Goal: Task Accomplishment & Management: Complete application form

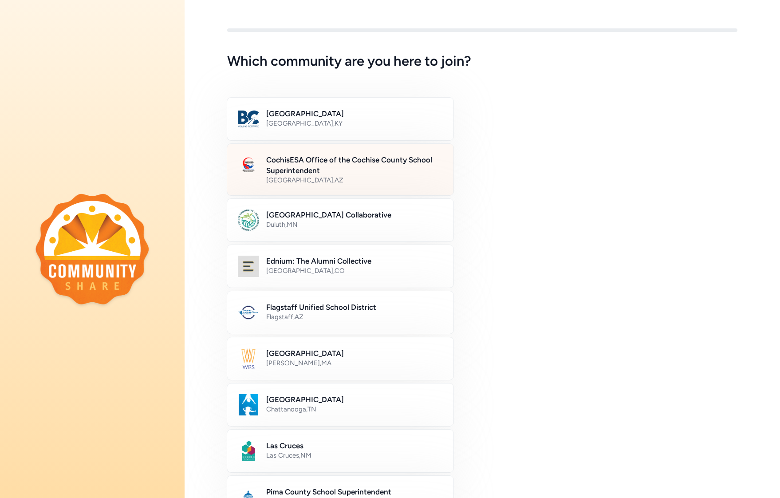
click at [315, 165] on h2 "CochisESA Office of the Cochise County School Superintendent" at bounding box center [354, 164] width 177 height 21
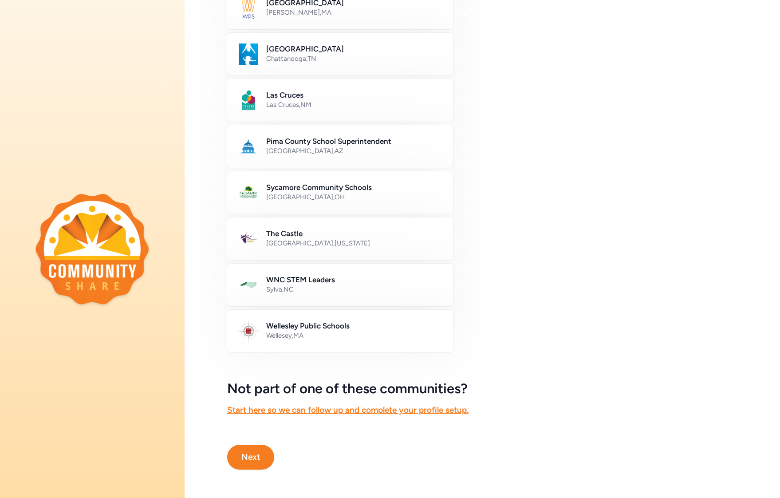
scroll to position [350, 0]
drag, startPoint x: 253, startPoint y: 453, endPoint x: 264, endPoint y: 451, distance: 10.9
click at [253, 453] on button "Next" at bounding box center [250, 457] width 47 height 25
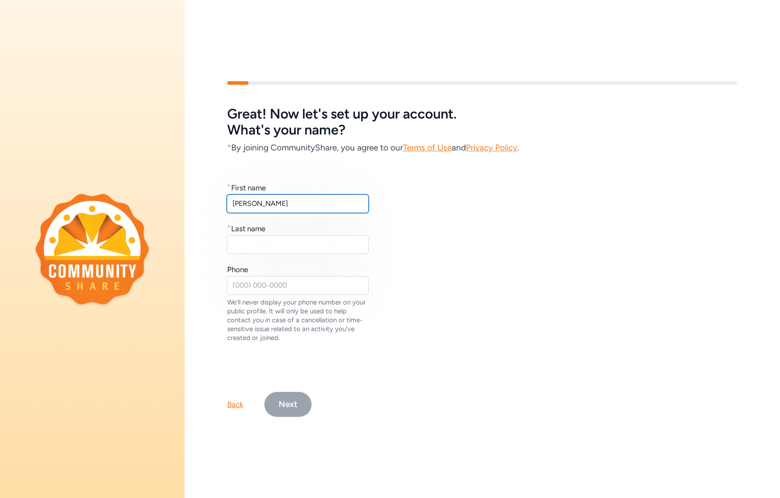
type input "Melissa"
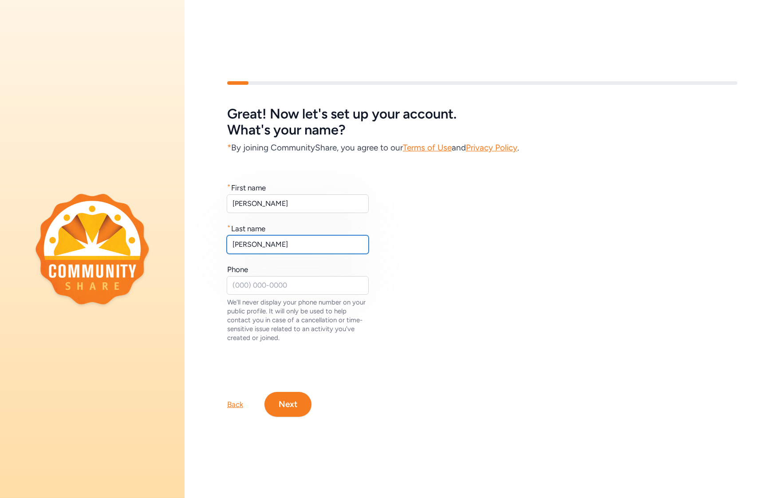
type input "Lopez"
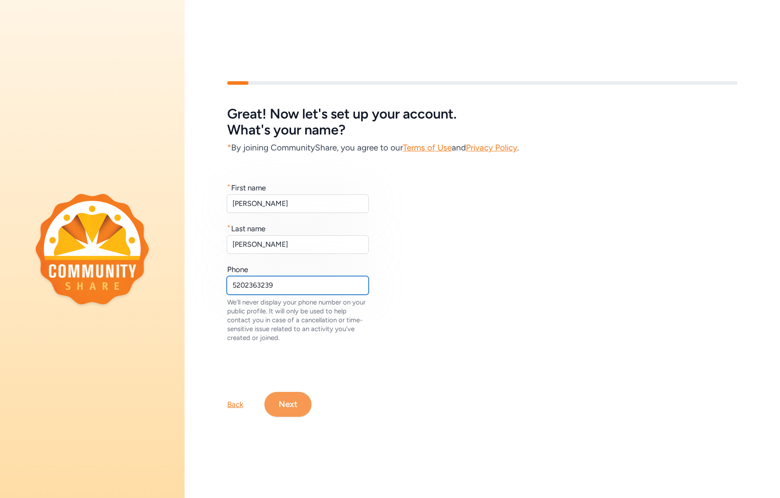
type input "5202363239"
click at [294, 403] on button "Next" at bounding box center [287, 404] width 47 height 25
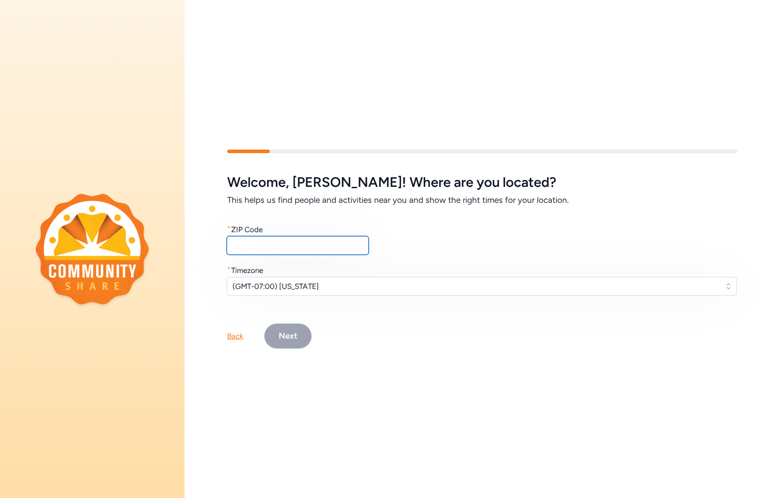
click at [314, 238] on input "text" at bounding box center [298, 245] width 142 height 19
type input "85603"
click at [298, 334] on button "Next" at bounding box center [287, 335] width 47 height 25
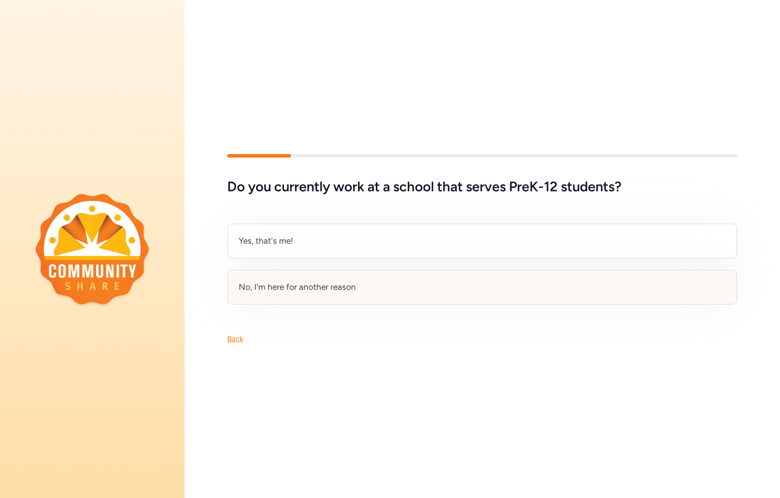
click at [310, 295] on div "No, I'm here for another reason" at bounding box center [482, 287] width 509 height 35
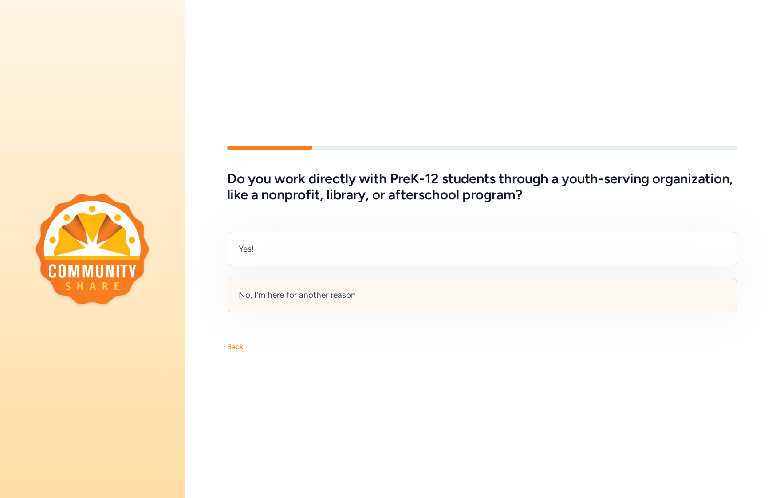
click at [328, 299] on div "No, I'm here for another reason" at bounding box center [297, 295] width 117 height 12
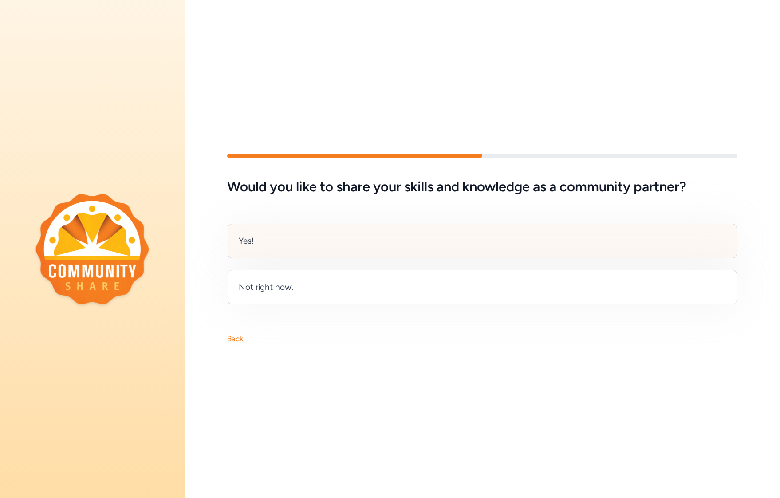
click at [256, 228] on div "Yes!" at bounding box center [482, 241] width 509 height 35
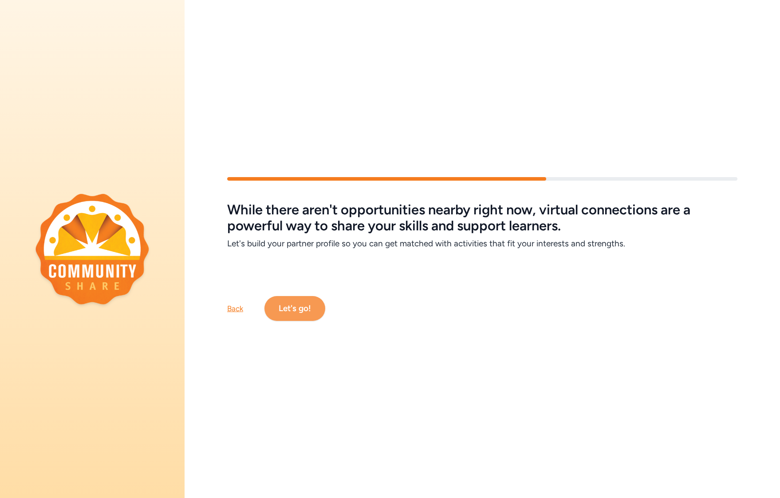
click at [289, 312] on button "Let's go!" at bounding box center [294, 308] width 61 height 25
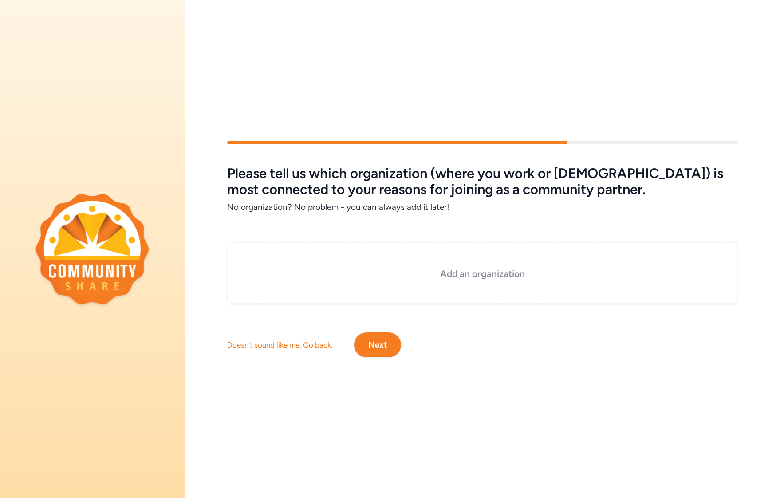
click at [425, 272] on h3 "Add an organization" at bounding box center [482, 274] width 466 height 12
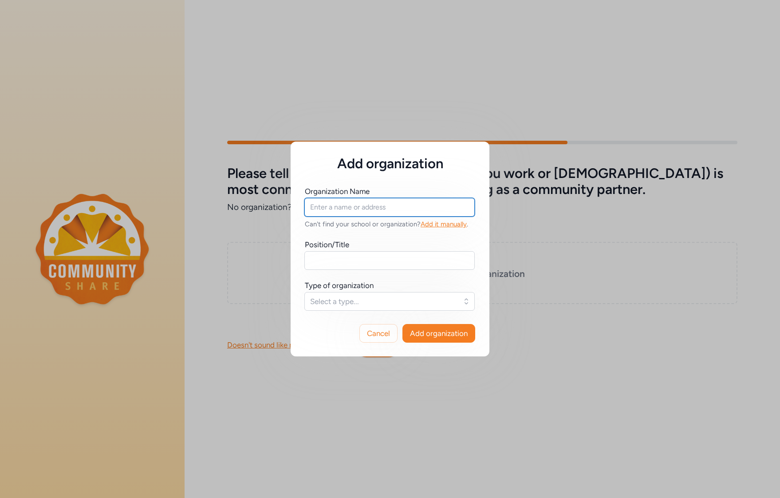
click at [367, 209] on input "text" at bounding box center [389, 207] width 170 height 19
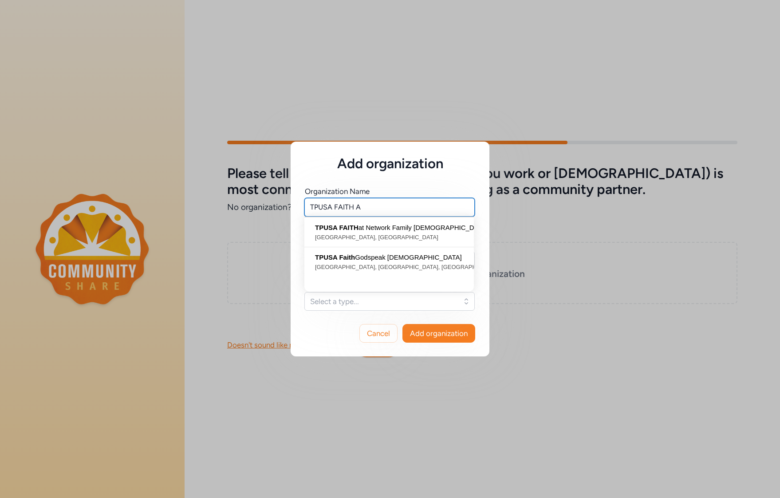
type input "TPUSA FAITH AZ"
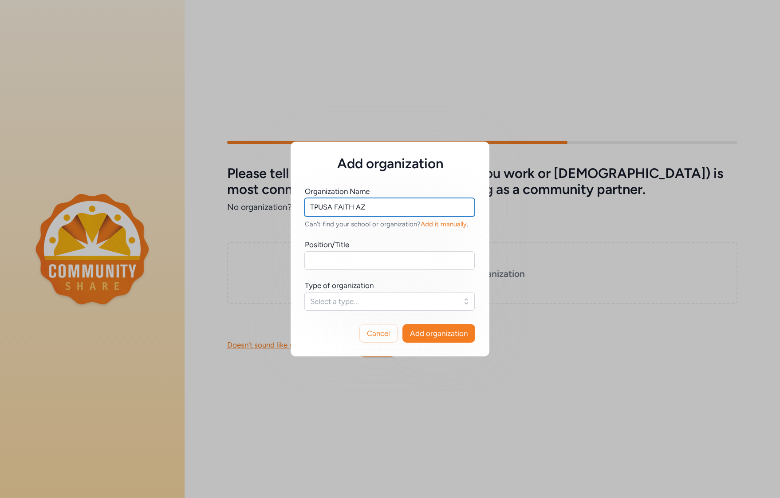
drag, startPoint x: 402, startPoint y: 209, endPoint x: 286, endPoint y: 207, distance: 116.2
click at [286, 207] on div "Add organization Organization Name TPUSA FAITH AZ Can't find your school or org…" at bounding box center [390, 249] width 780 height 498
click at [381, 328] on span "Cancel" at bounding box center [378, 333] width 23 height 11
